Goal: Task Accomplishment & Management: Complete application form

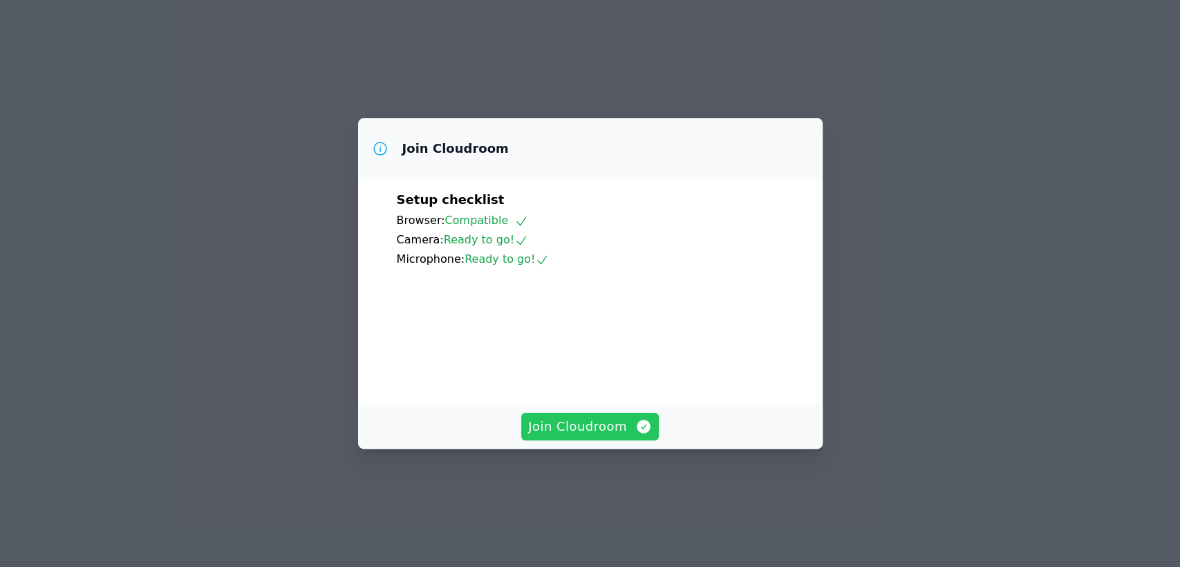
click at [568, 436] on span "Join Cloudroom" at bounding box center [590, 426] width 124 height 19
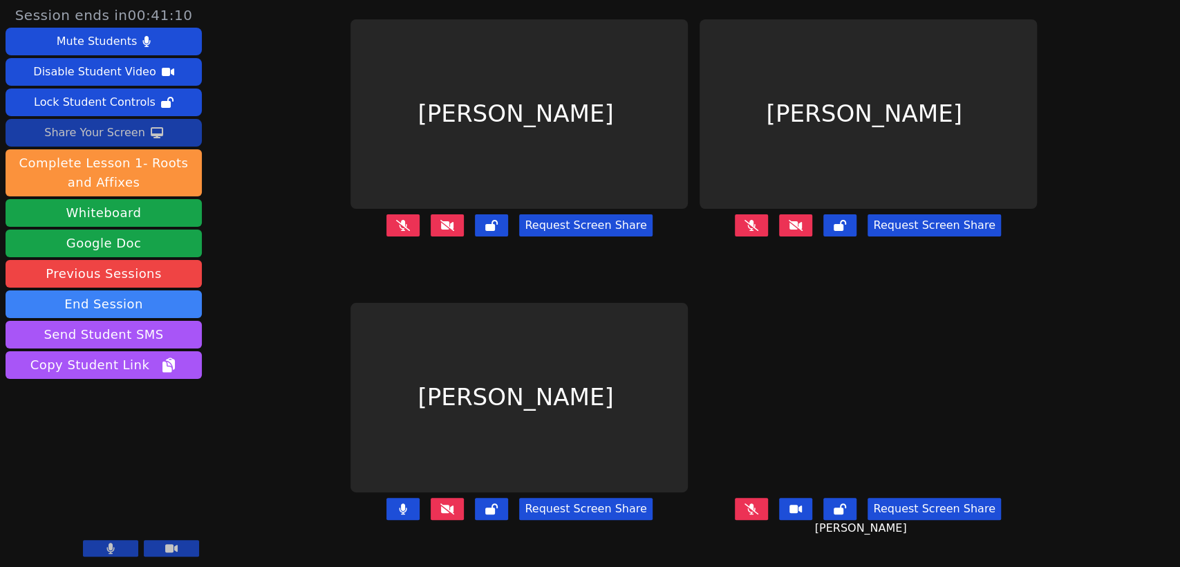
click at [87, 132] on div "Share Your Screen" at bounding box center [94, 133] width 101 height 22
click at [96, 554] on button at bounding box center [110, 548] width 55 height 17
click at [97, 553] on button at bounding box center [110, 548] width 55 height 17
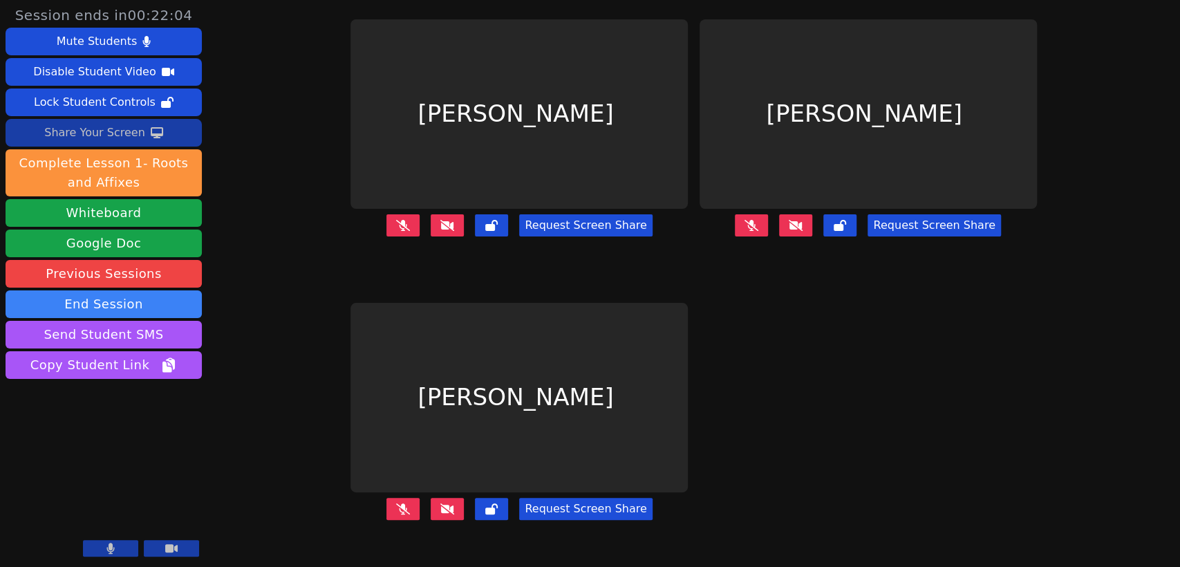
click at [280, 51] on div "Session ends in 00:22:04 Mute Students Disable Student Video Lock Student Contr…" at bounding box center [590, 283] width 1180 height 567
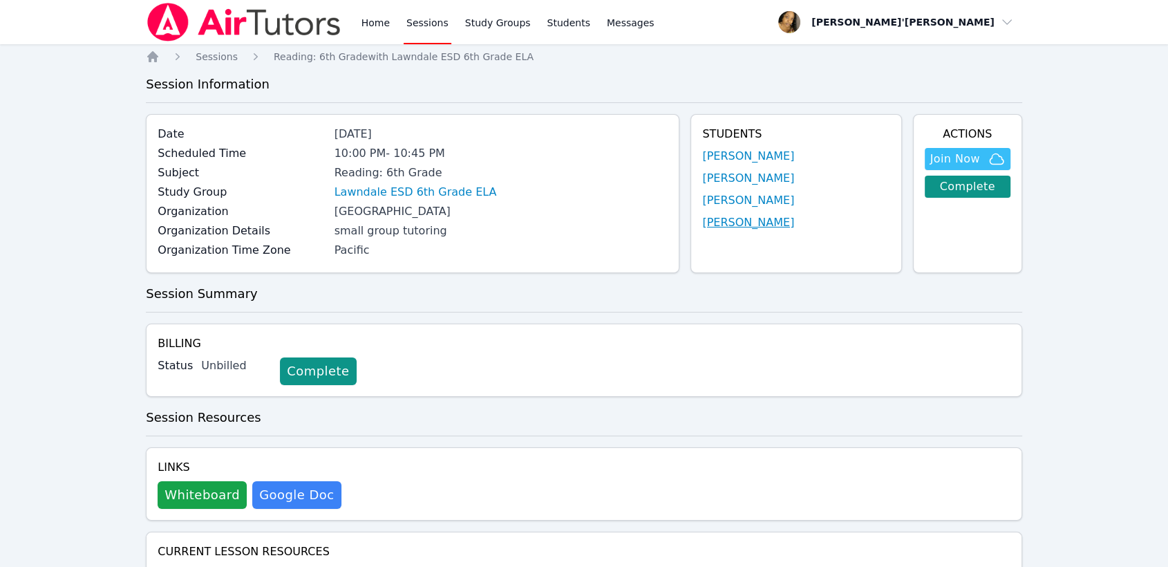
click at [728, 225] on link "[PERSON_NAME]" at bounding box center [748, 222] width 92 height 17
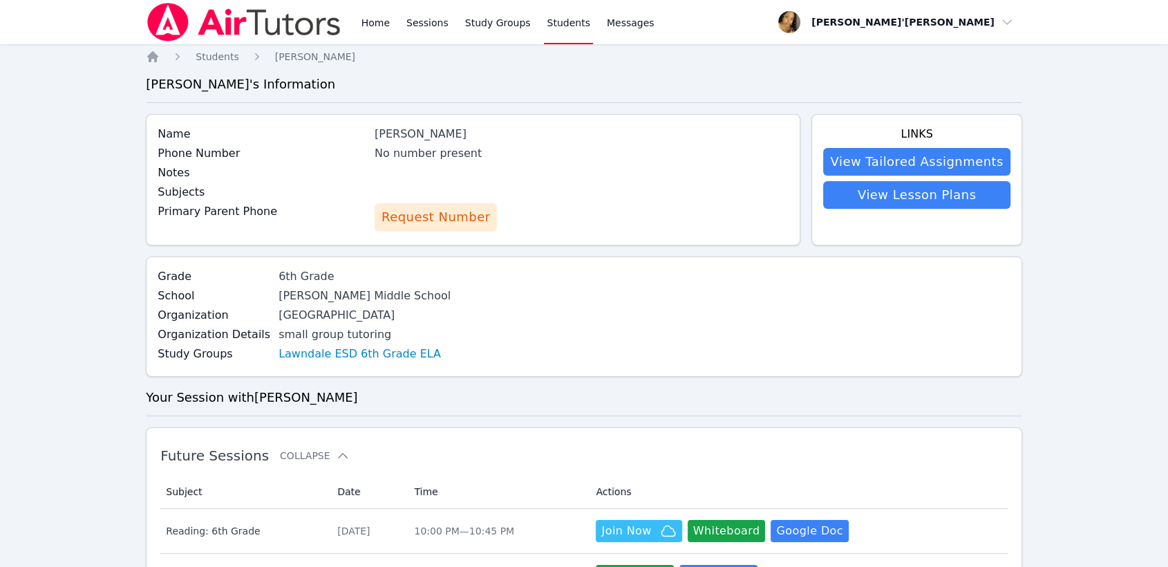
click at [482, 208] on span "Request Number" at bounding box center [435, 216] width 108 height 19
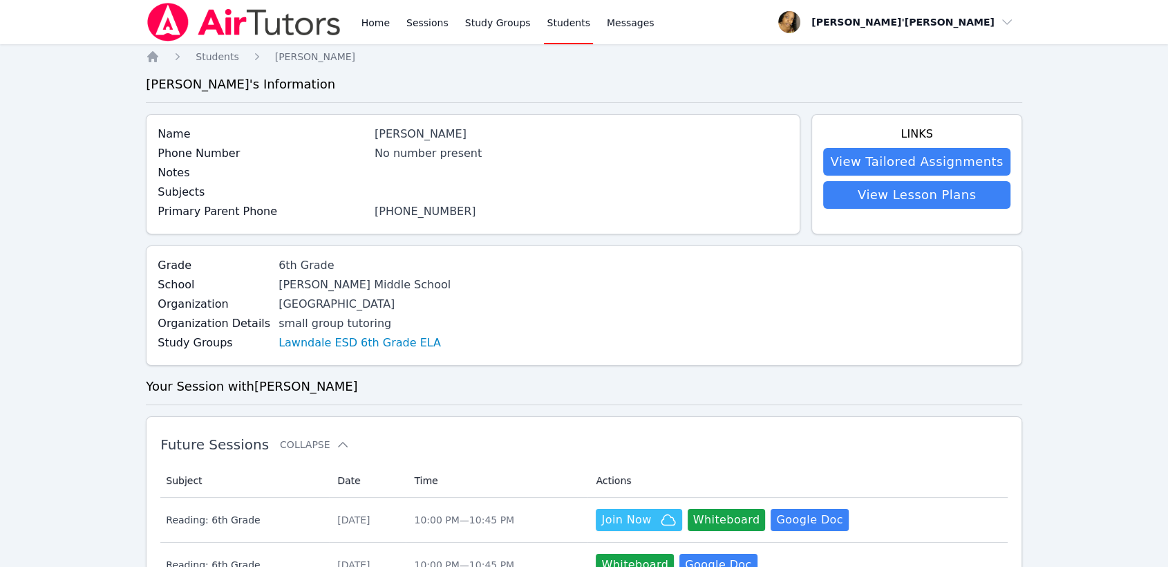
click at [451, 208] on link "(415) 881-1247" at bounding box center [426, 211] width 102 height 13
click at [419, 22] on link "Sessions" at bounding box center [428, 22] width 48 height 44
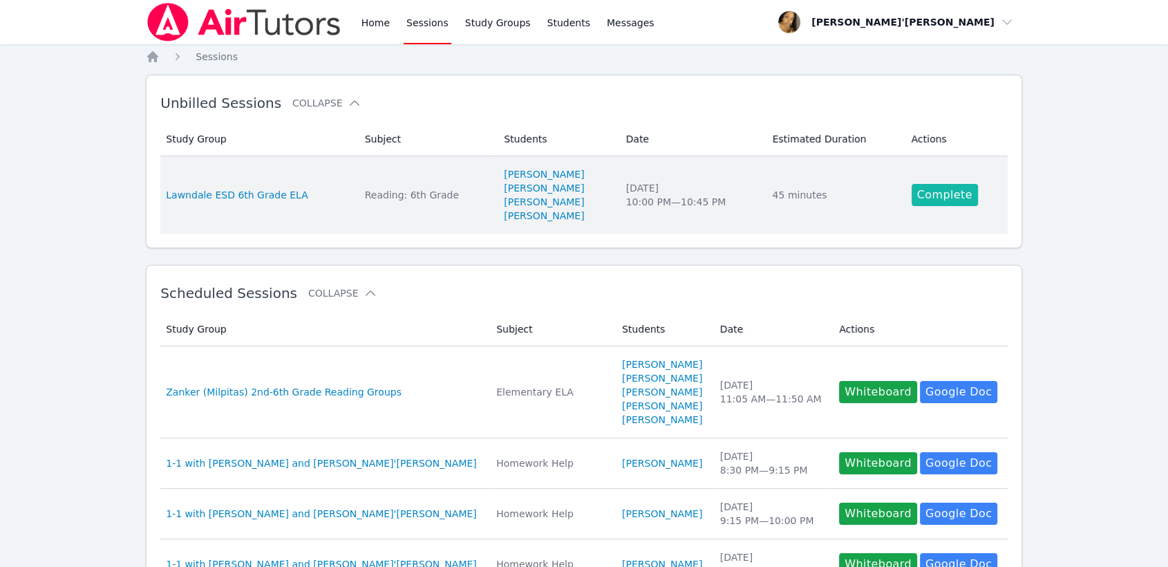
click at [933, 195] on link "Complete" at bounding box center [944, 195] width 66 height 22
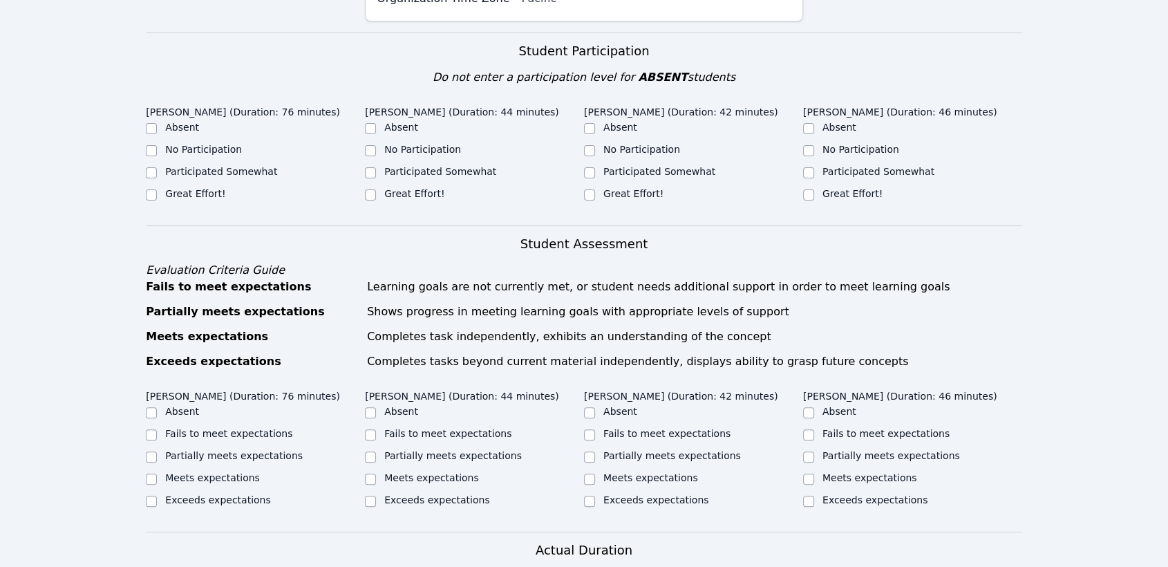
scroll to position [307, 0]
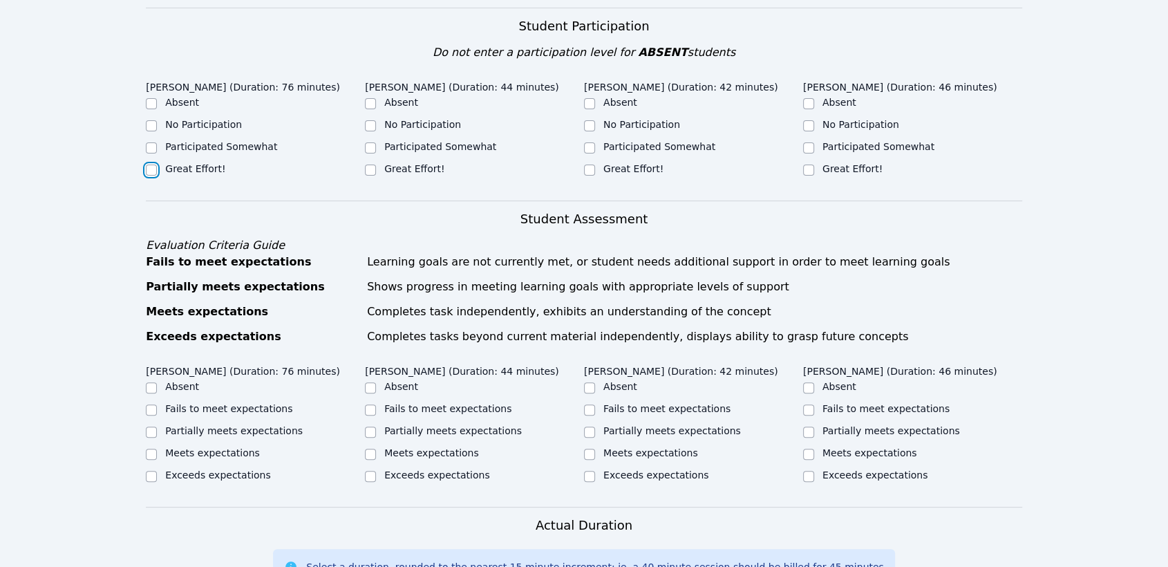
click at [151, 169] on input "Great Effort!" at bounding box center [151, 169] width 11 height 11
checkbox input "true"
click at [377, 178] on div "Great Effort!" at bounding box center [474, 170] width 219 height 17
click at [603, 167] on label "Great Effort!" at bounding box center [633, 168] width 60 height 11
click at [595, 167] on input "Great Effort!" at bounding box center [589, 169] width 11 height 11
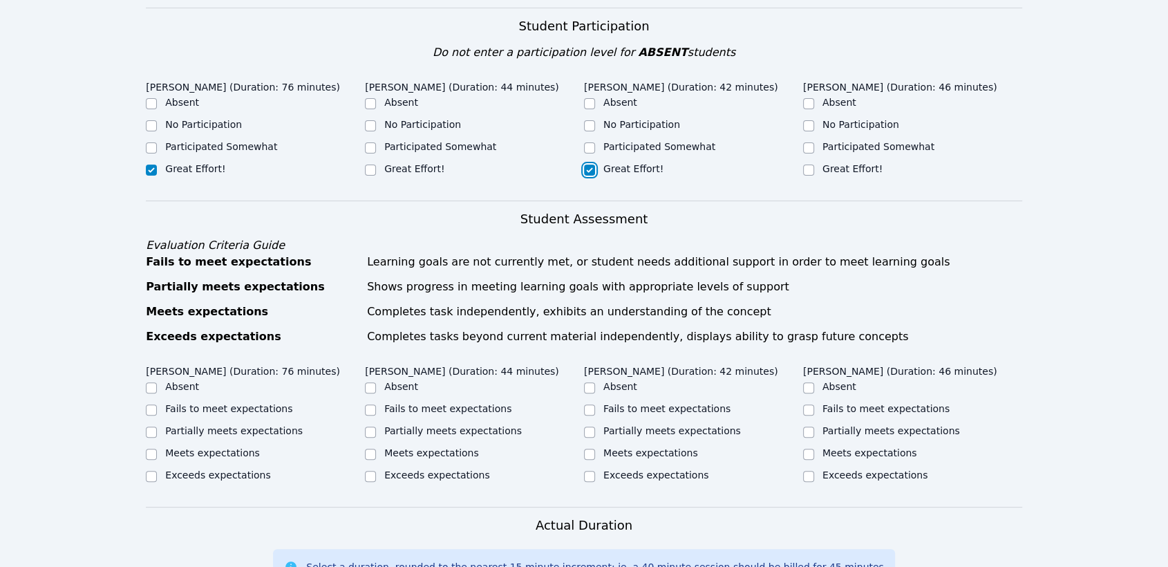
checkbox input "true"
click at [380, 178] on div "Great Effort!" at bounding box center [474, 170] width 219 height 17
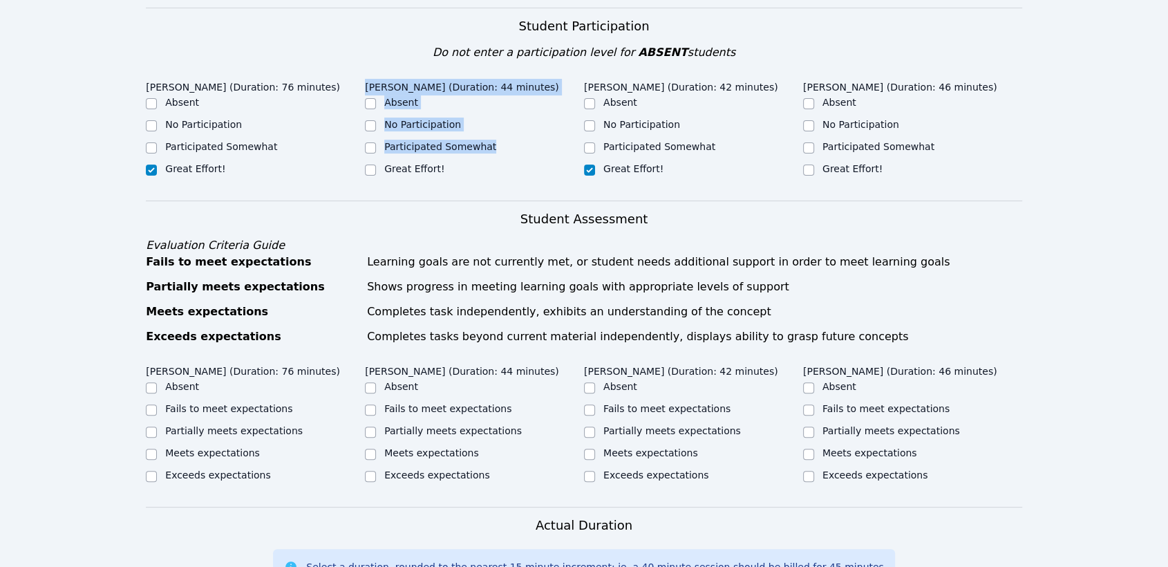
click at [366, 189] on div "Dillon Herrera (Duration: 76 minutes) Absent No Participation Participated Some…" at bounding box center [584, 138] width 876 height 126
click at [366, 176] on input "Great Effort!" at bounding box center [370, 169] width 11 height 11
checkbox input "true"
click at [813, 171] on input "Great Effort!" at bounding box center [808, 169] width 11 height 11
checkbox input "true"
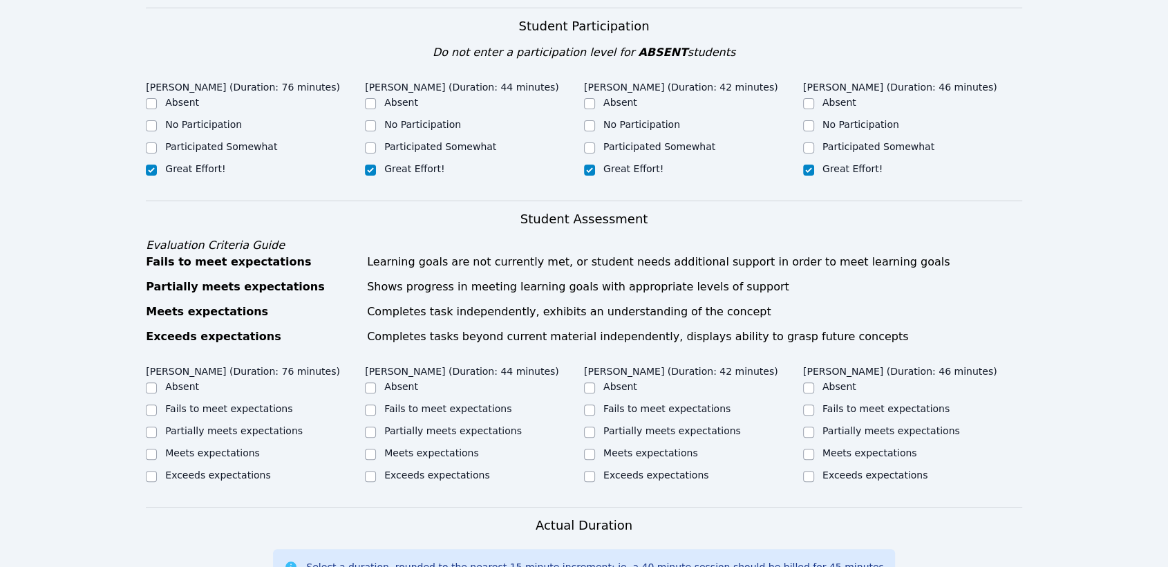
click at [781, 200] on div "Dillon Herrera (Duration: 76 minutes) Absent No Participation Participated Some…" at bounding box center [584, 138] width 876 height 126
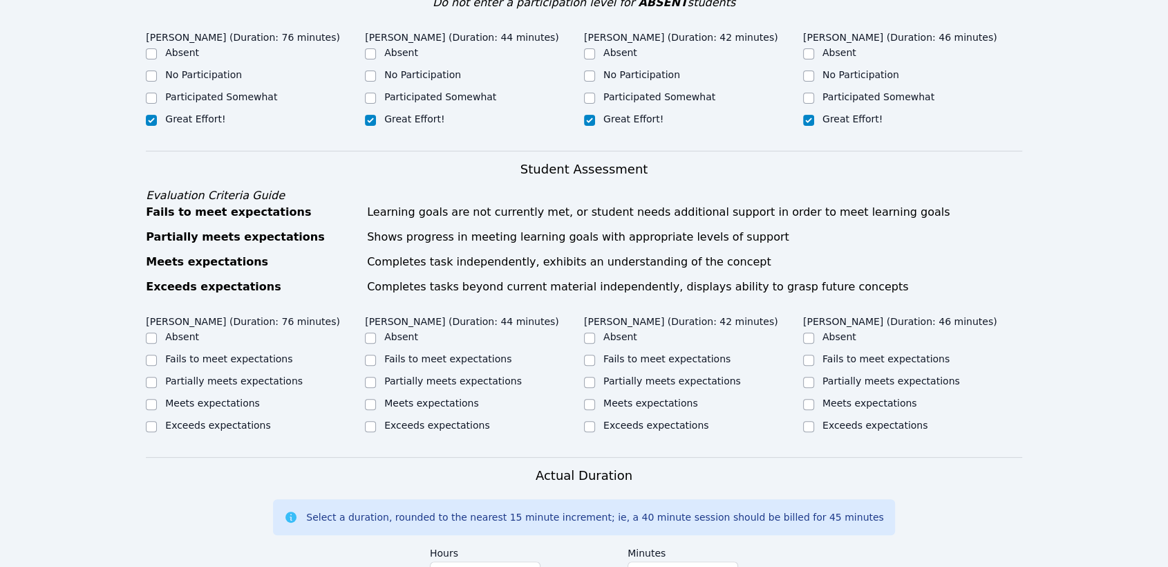
scroll to position [537, 0]
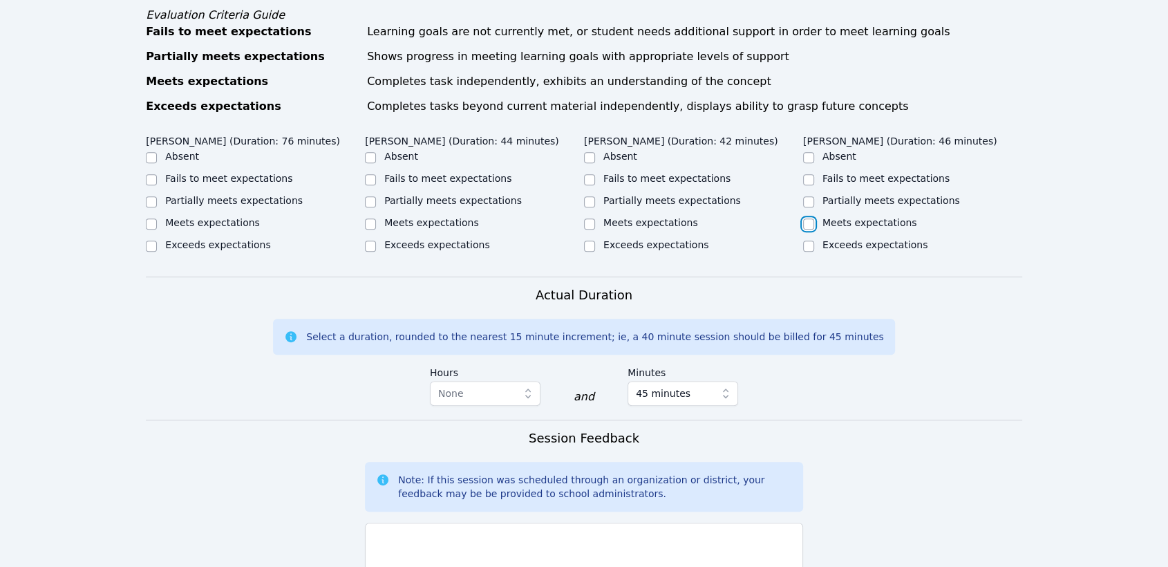
click at [807, 229] on input "Meets expectations" at bounding box center [808, 223] width 11 height 11
checkbox input "true"
click at [619, 228] on label "Meets expectations" at bounding box center [650, 222] width 95 height 11
click at [595, 229] on input "Meets expectations" at bounding box center [589, 223] width 11 height 11
checkbox input "true"
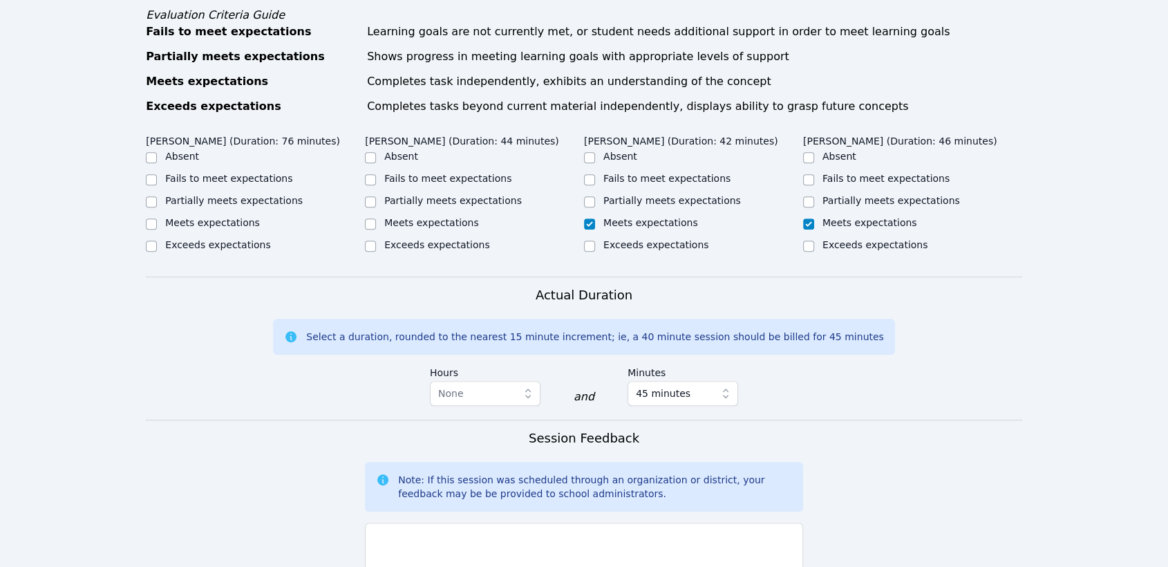
click at [406, 228] on label "Meets expectations" at bounding box center [431, 222] width 95 height 11
click at [376, 229] on input "Meets expectations" at bounding box center [370, 223] width 11 height 11
checkbox input "true"
click at [204, 228] on label "Meets expectations" at bounding box center [212, 222] width 95 height 11
click at [157, 229] on input "Meets expectations" at bounding box center [151, 223] width 11 height 11
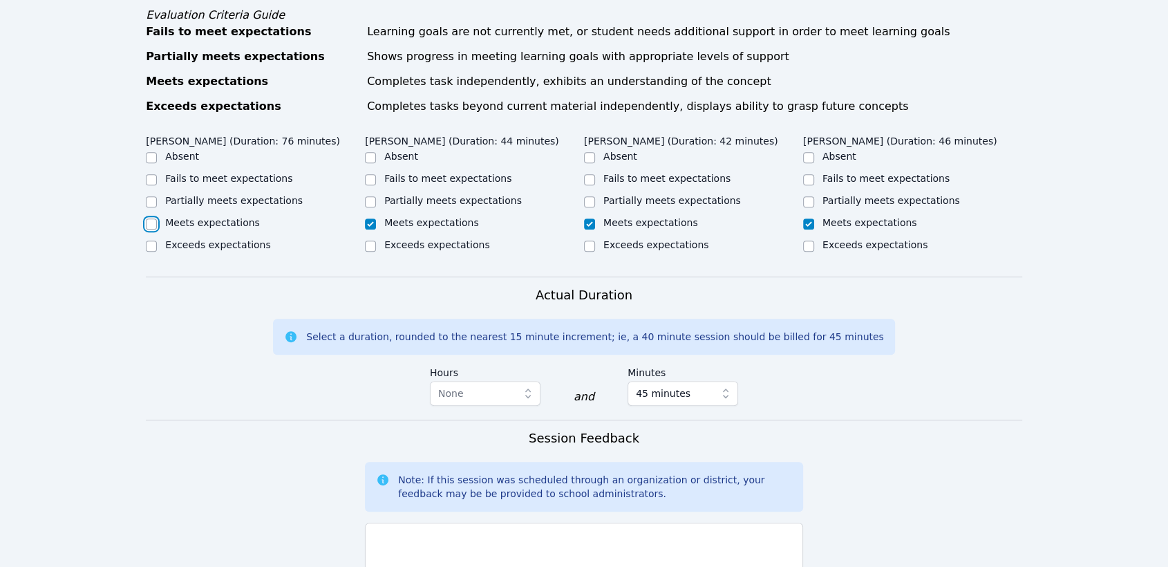
checkbox input "true"
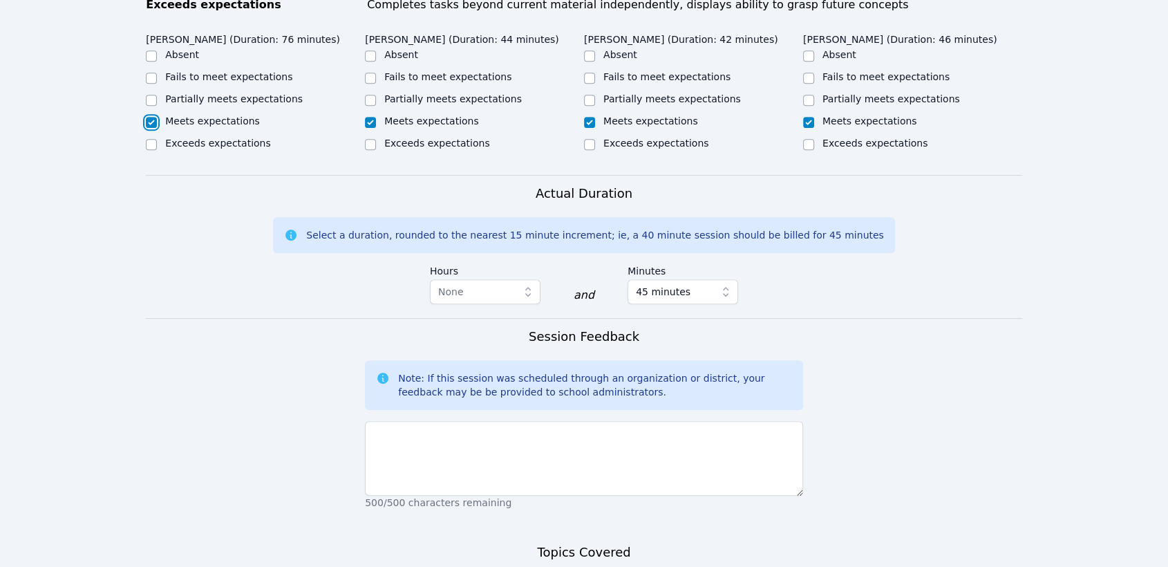
scroll to position [768, 0]
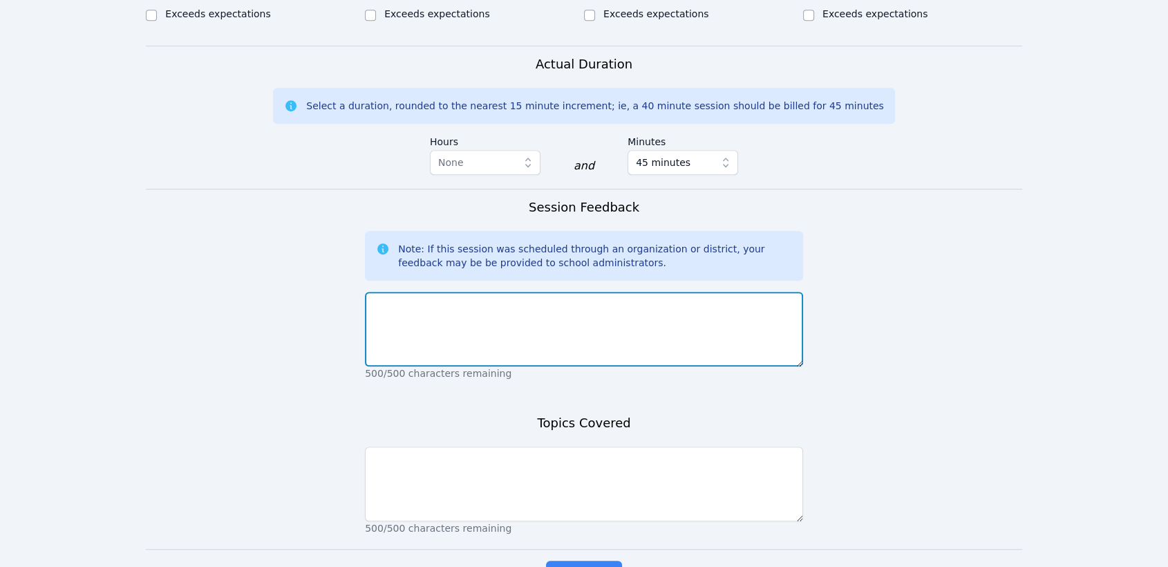
click at [474, 366] on textarea at bounding box center [584, 329] width 438 height 75
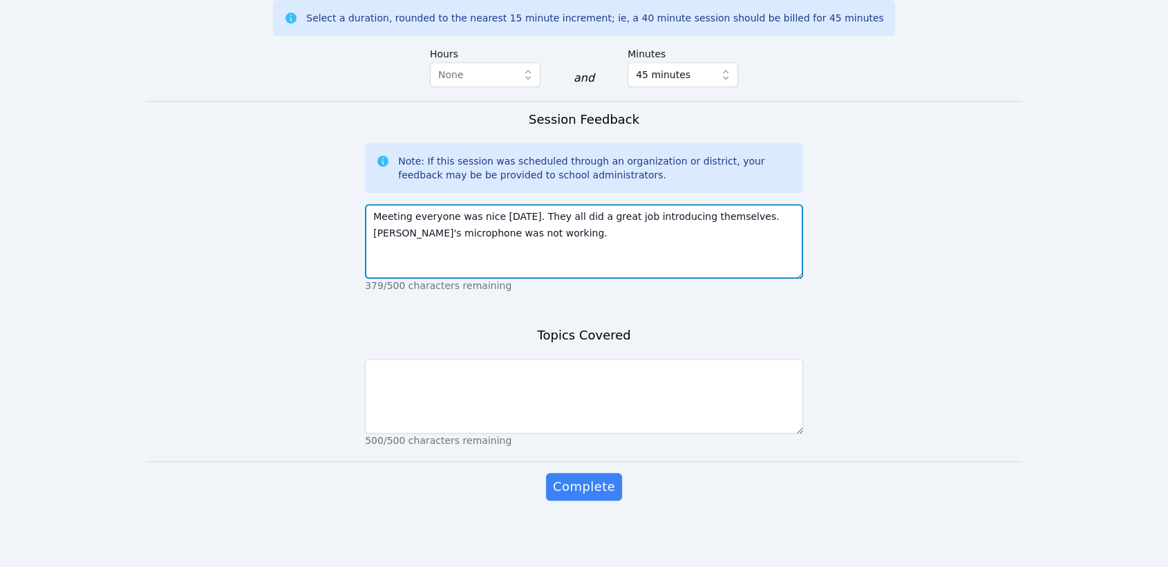
scroll to position [888, 0]
type textarea "Meeting everyone was nice today. They all did a great job introducing themselve…"
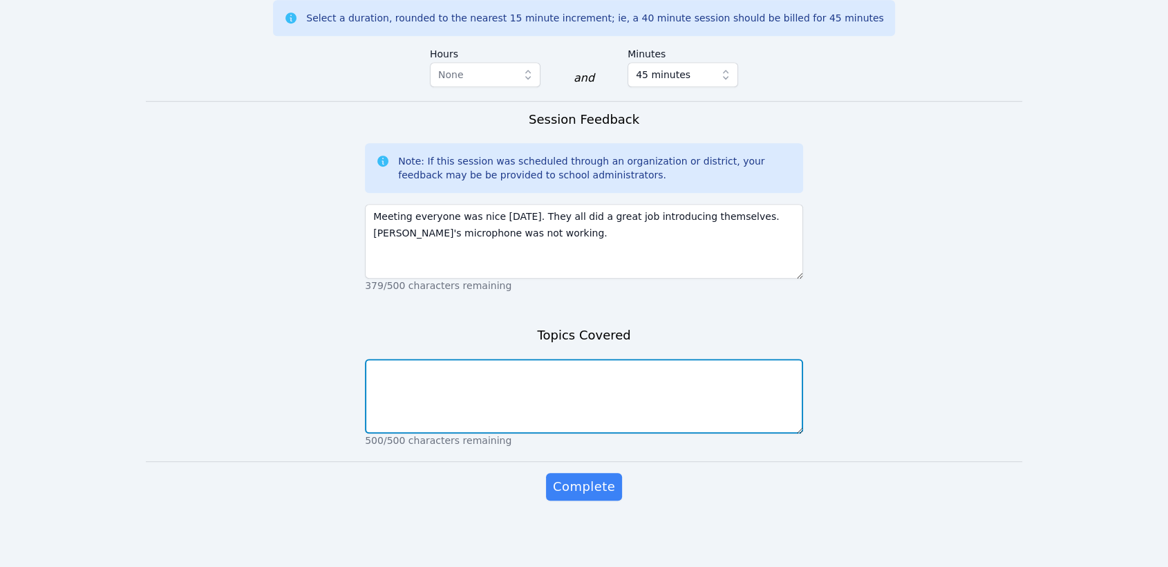
click at [457, 392] on textarea at bounding box center [584, 396] width 438 height 75
type textarea "All about me Lawndale quiz"
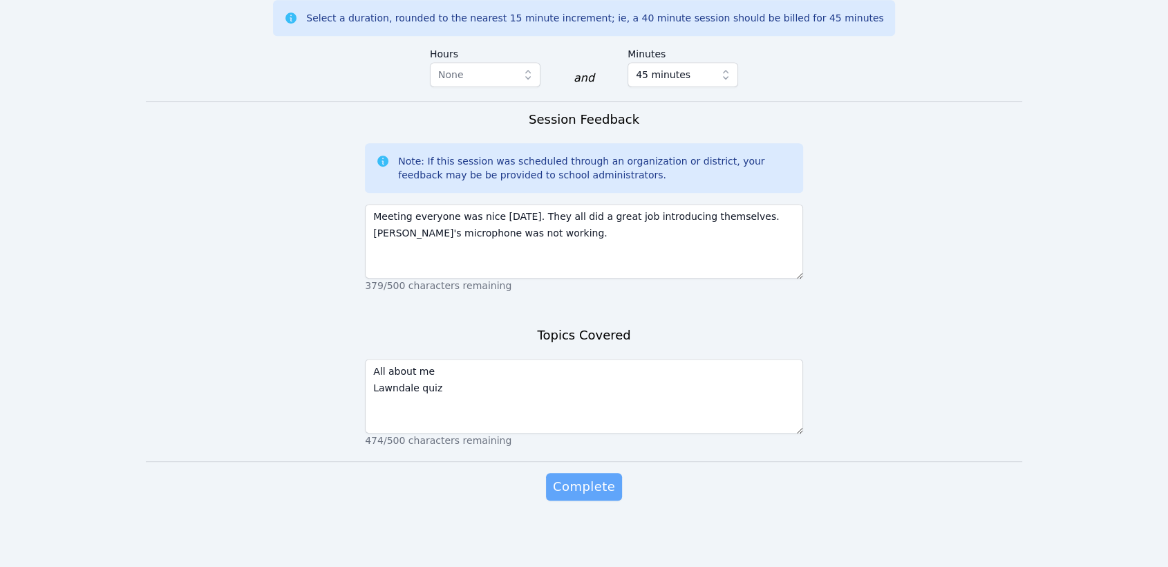
click at [605, 481] on span "Complete" at bounding box center [584, 486] width 62 height 19
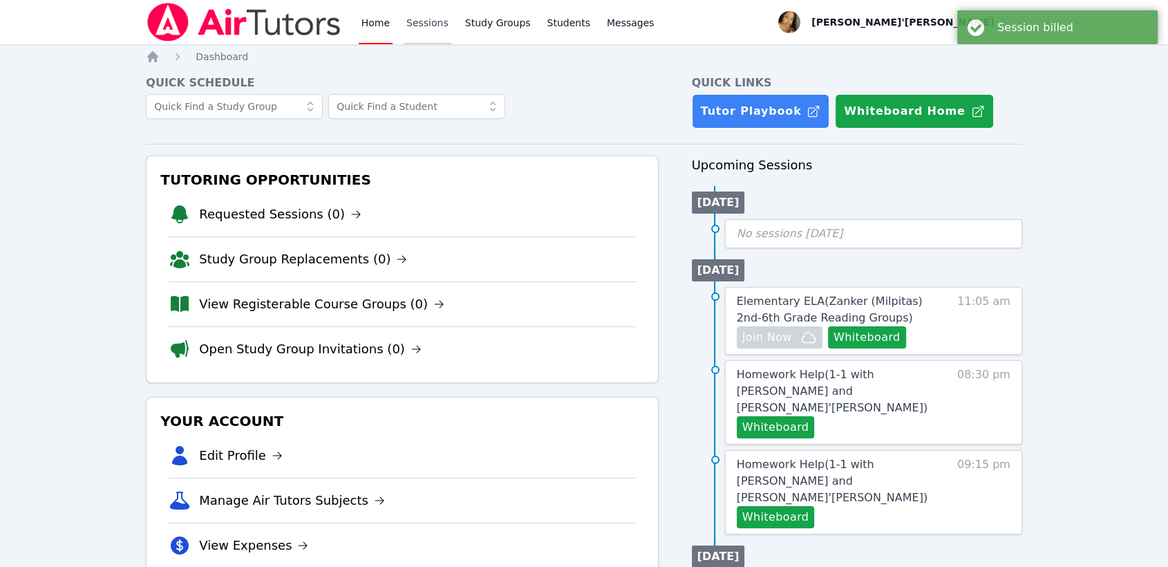
click at [438, 21] on link "Sessions" at bounding box center [428, 22] width 48 height 44
